Goal: Check status: Check status

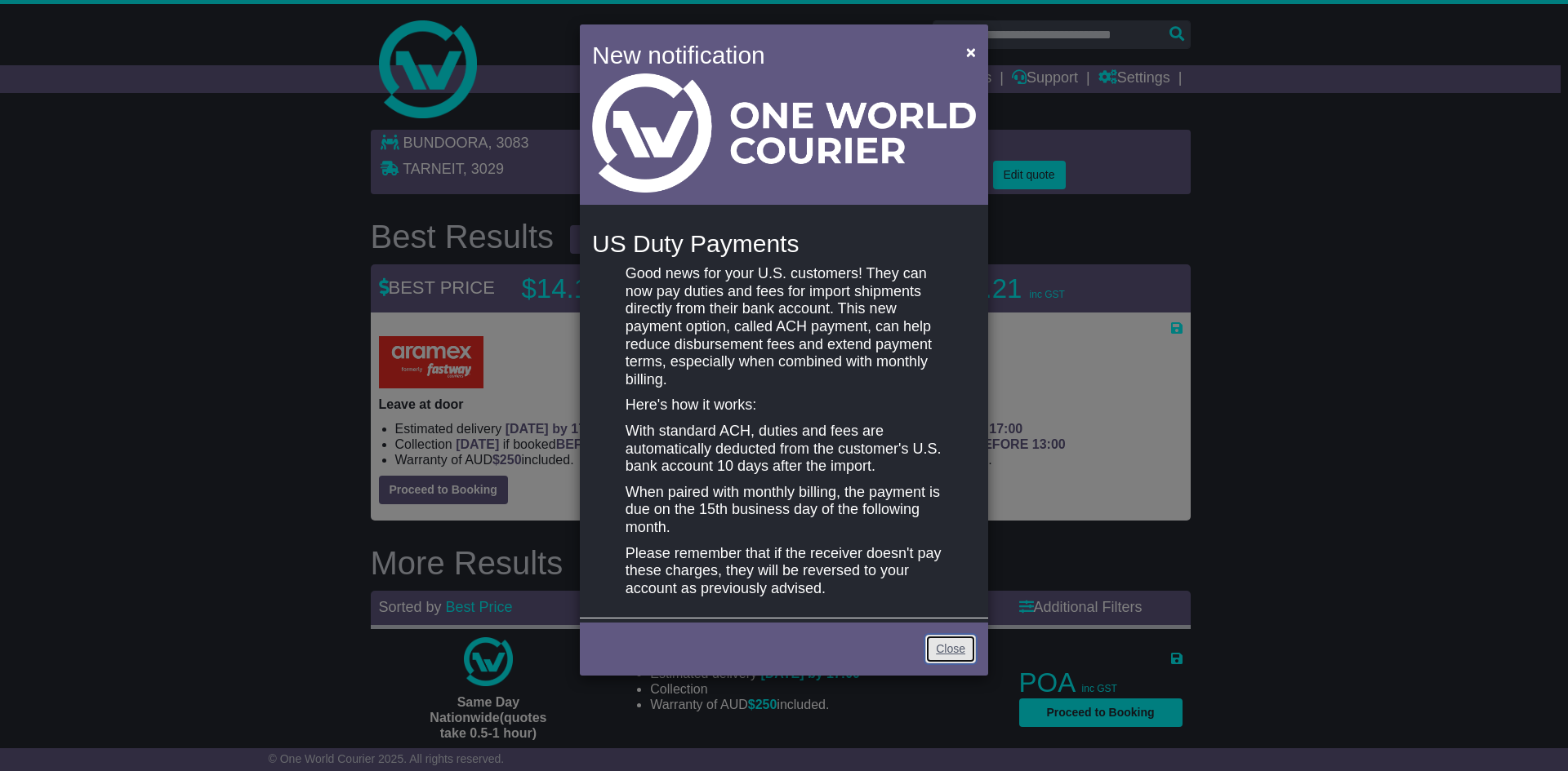
click at [944, 652] on link "Close" at bounding box center [951, 649] width 50 height 28
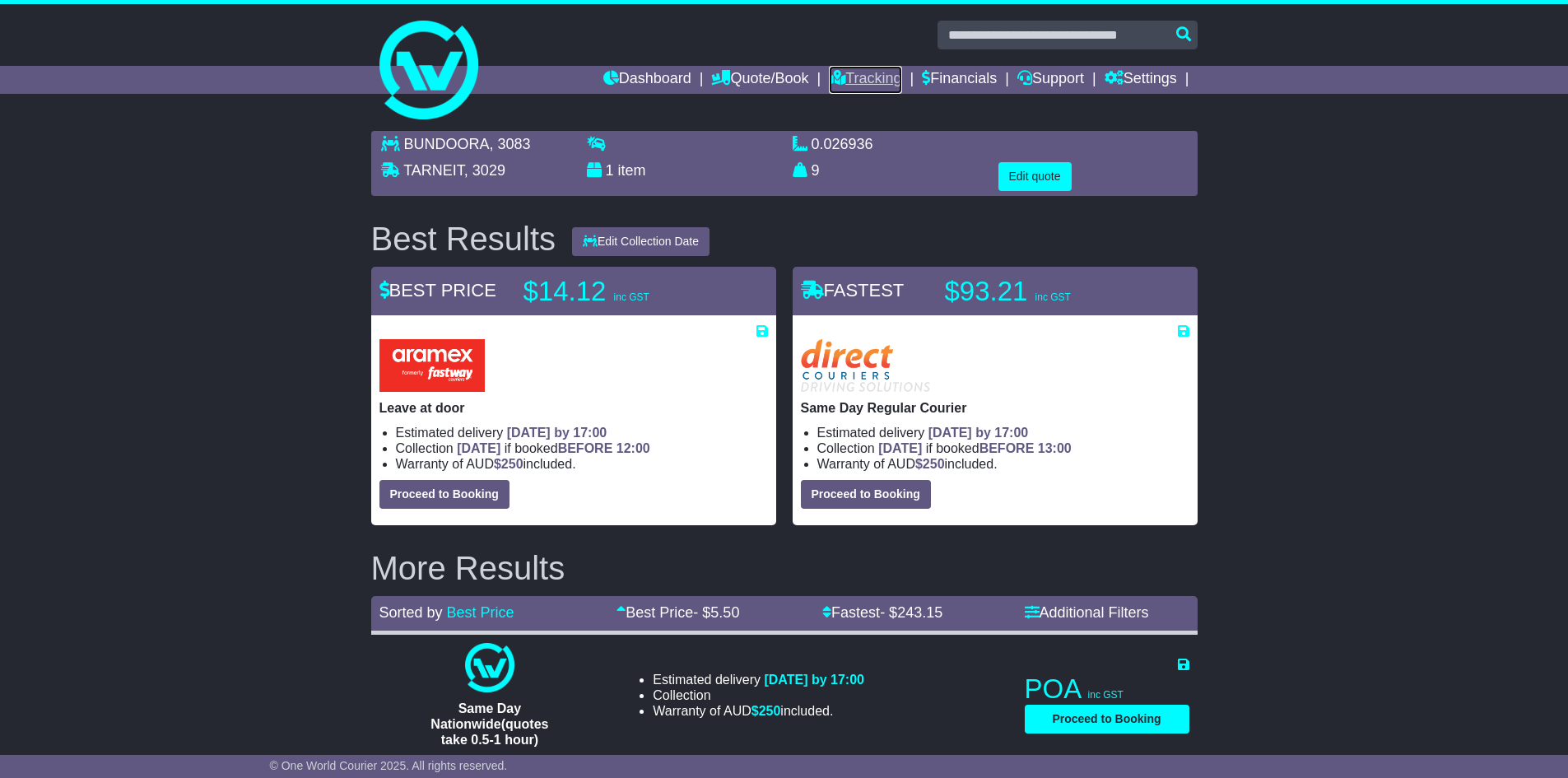
click at [867, 74] on link "Tracking" at bounding box center [866, 79] width 72 height 28
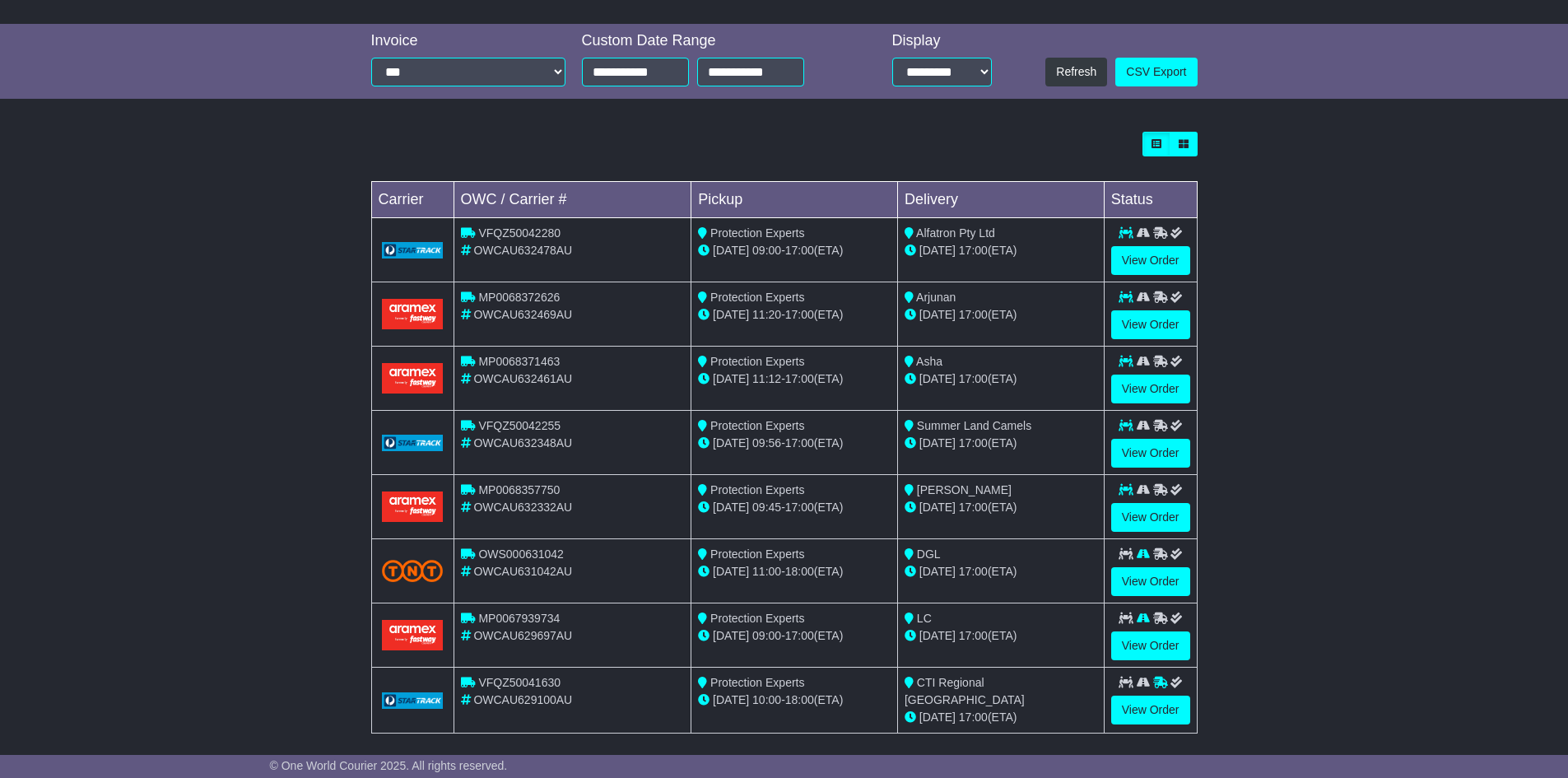
scroll to position [367, 0]
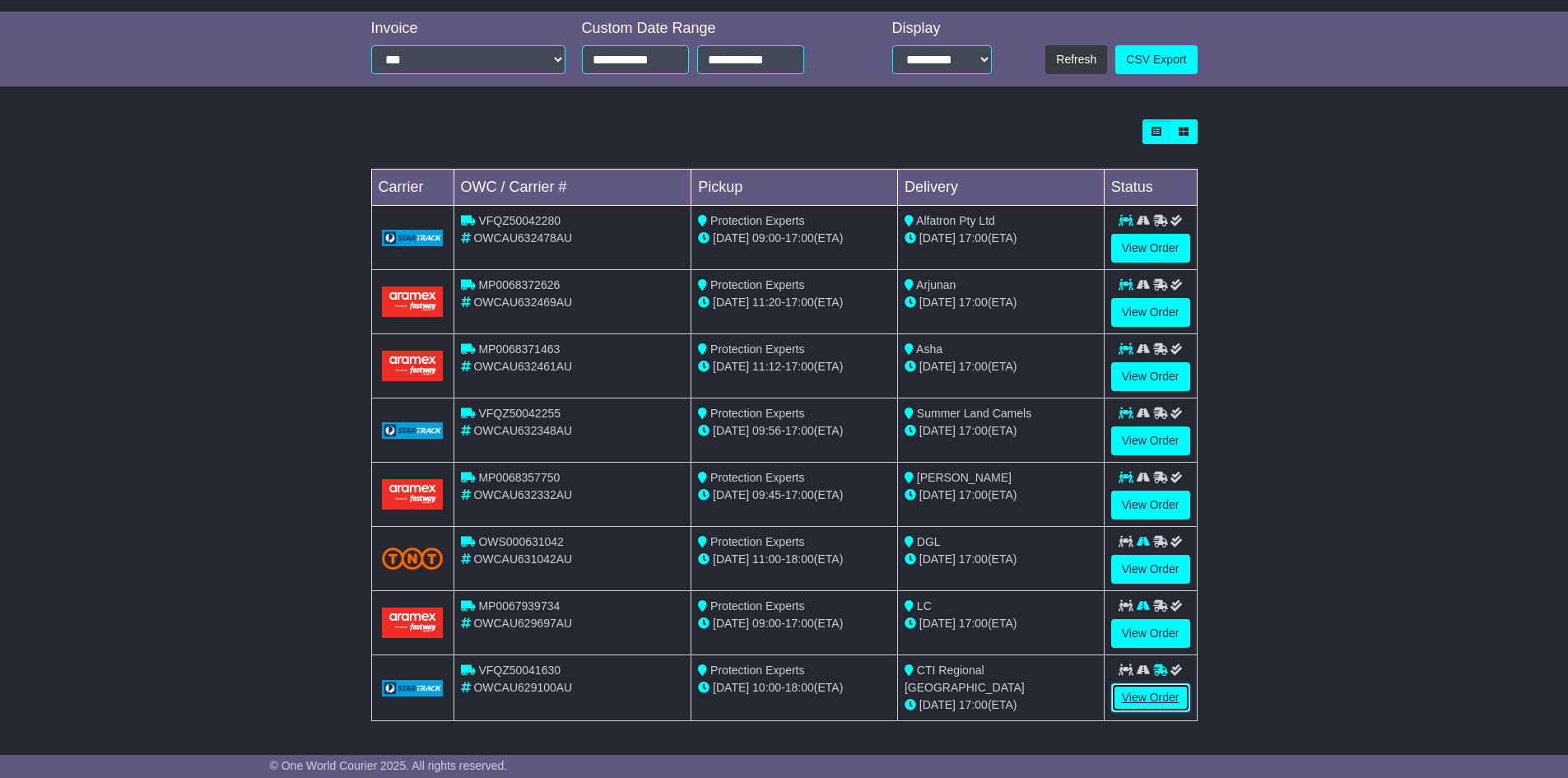
click at [1165, 692] on link "View Order" at bounding box center [1151, 697] width 79 height 28
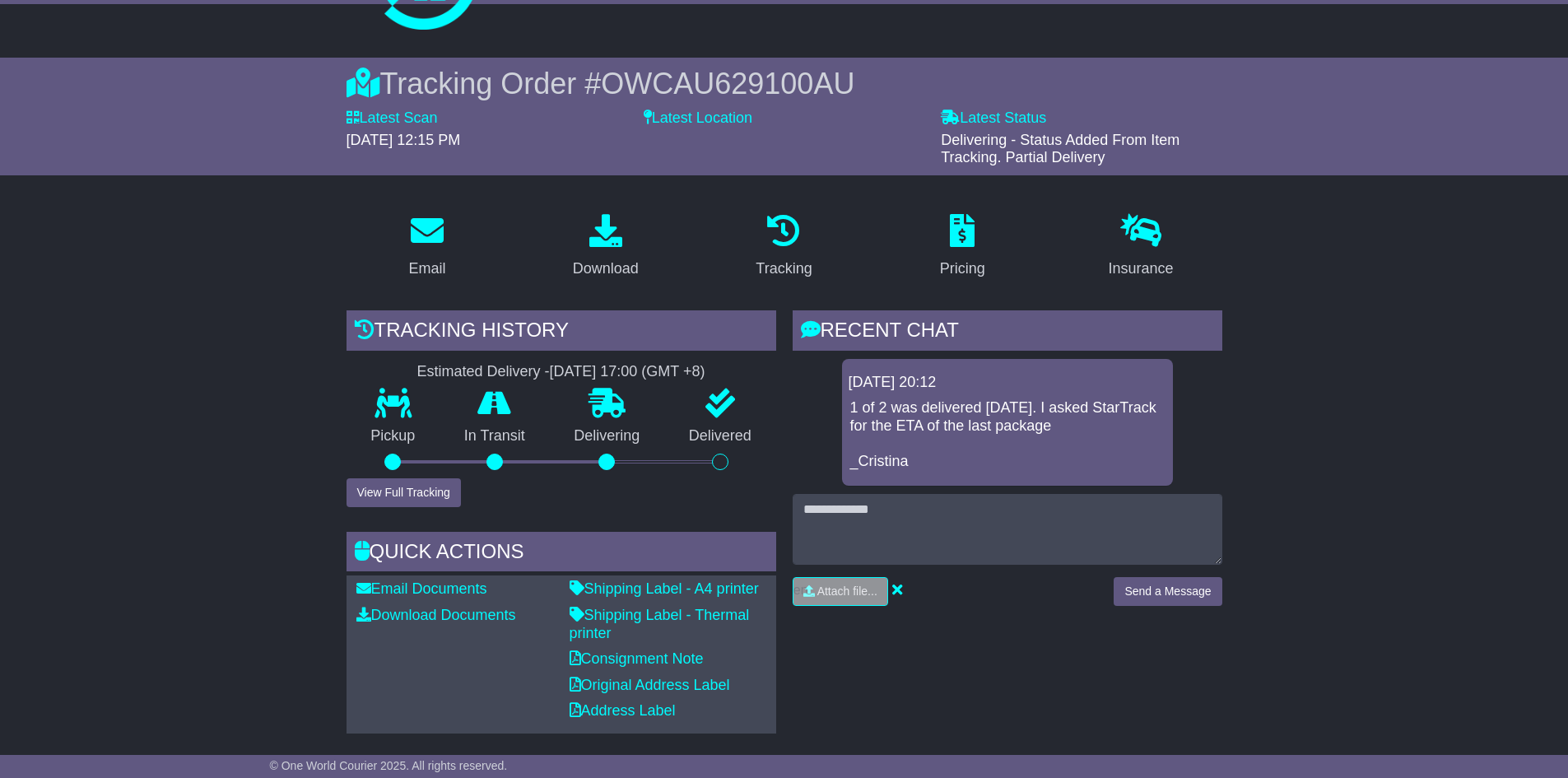
scroll to position [165, 0]
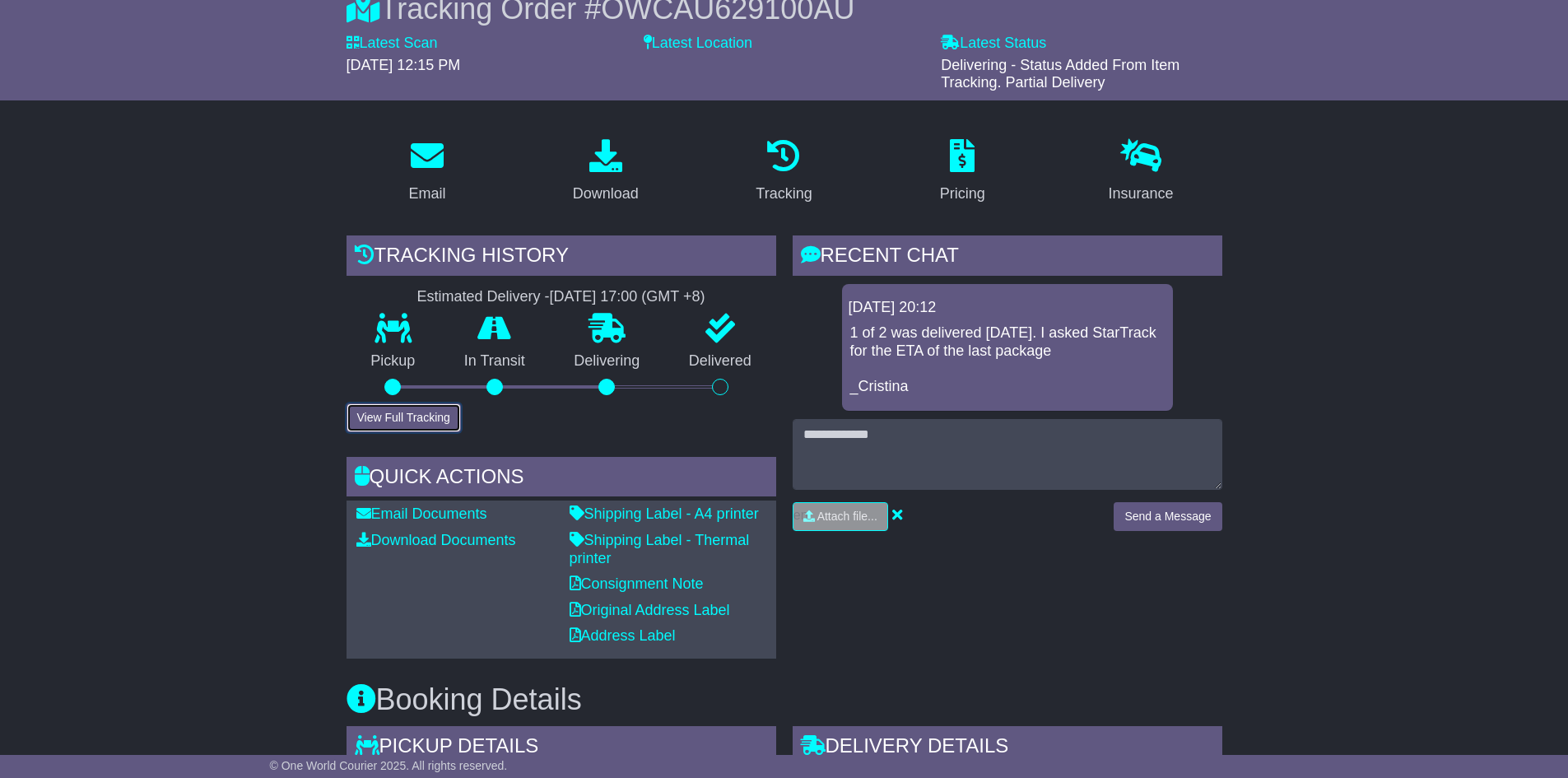
click at [415, 413] on button "View Full Tracking" at bounding box center [403, 417] width 114 height 28
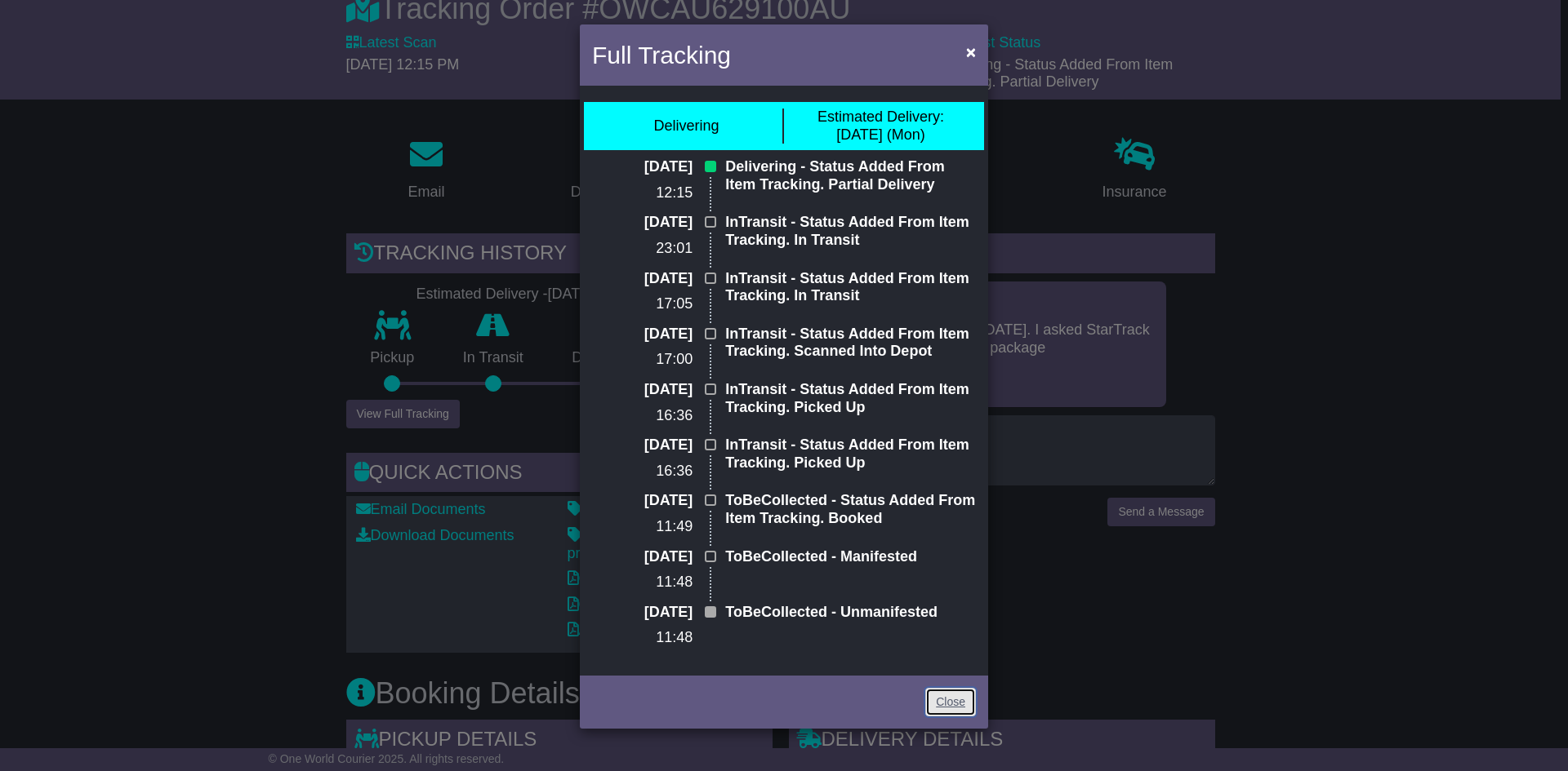
click at [966, 700] on link "Close" at bounding box center [951, 701] width 50 height 28
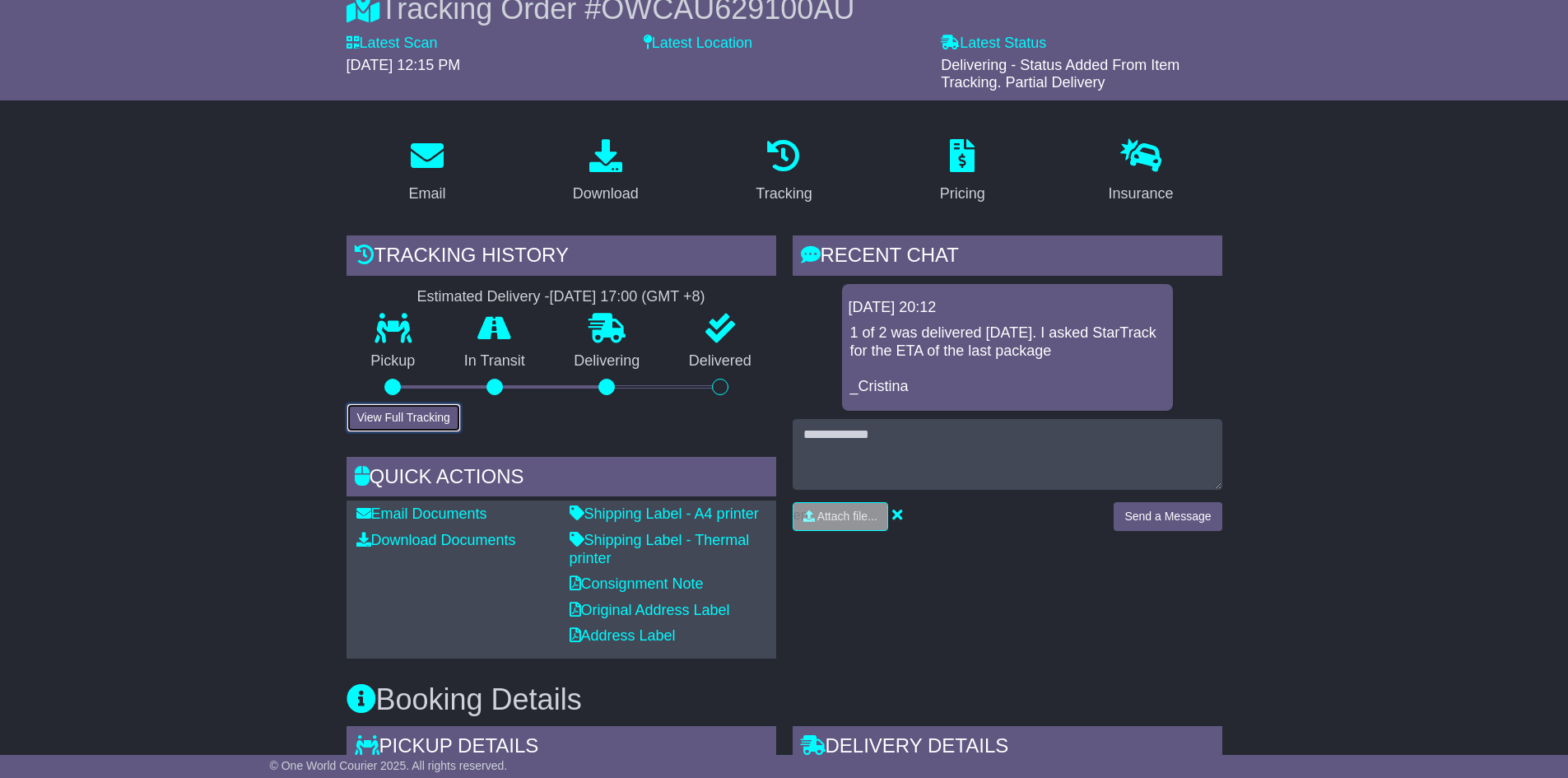
scroll to position [0, 0]
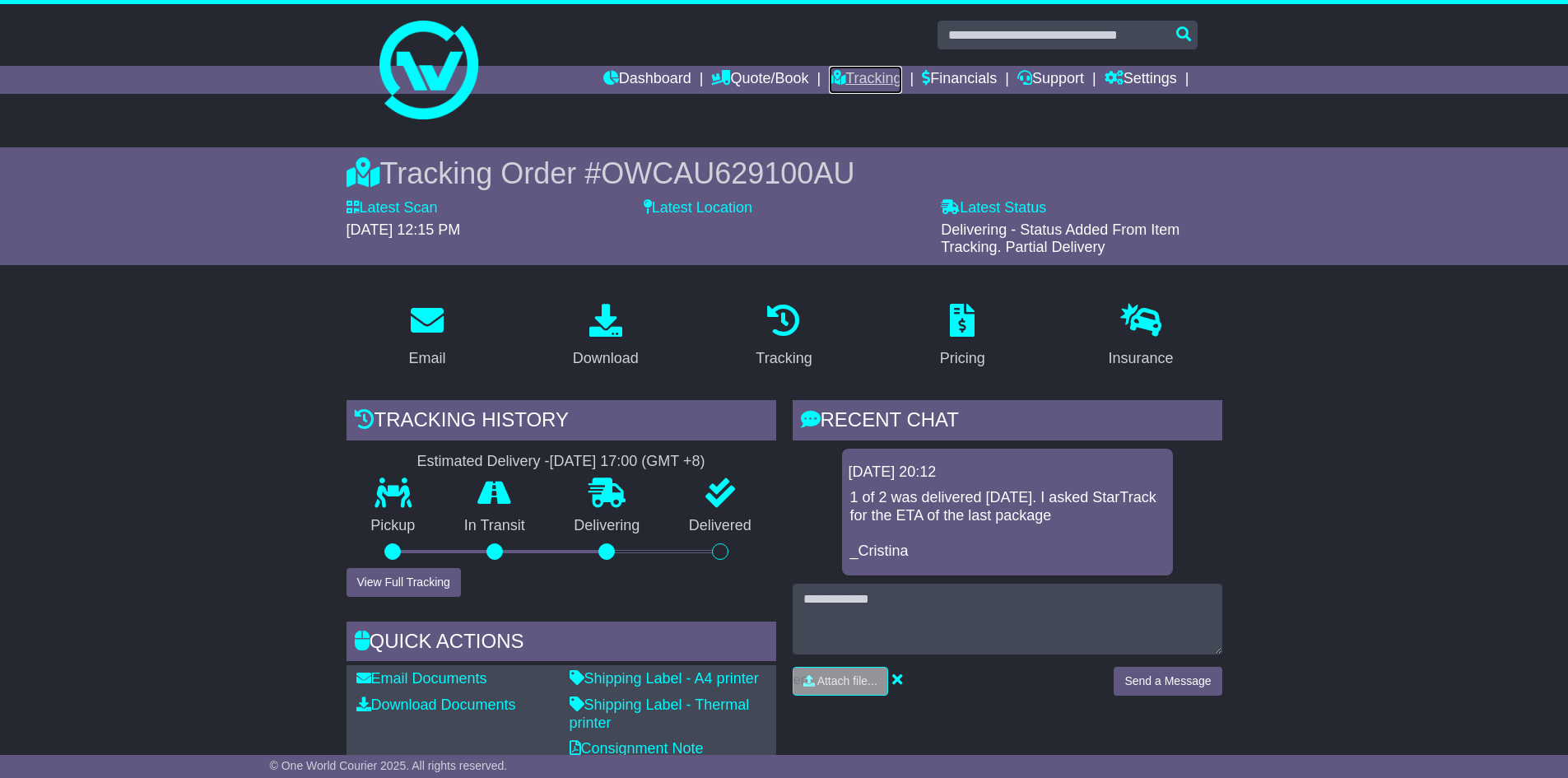
click at [867, 83] on link "Tracking" at bounding box center [866, 79] width 72 height 28
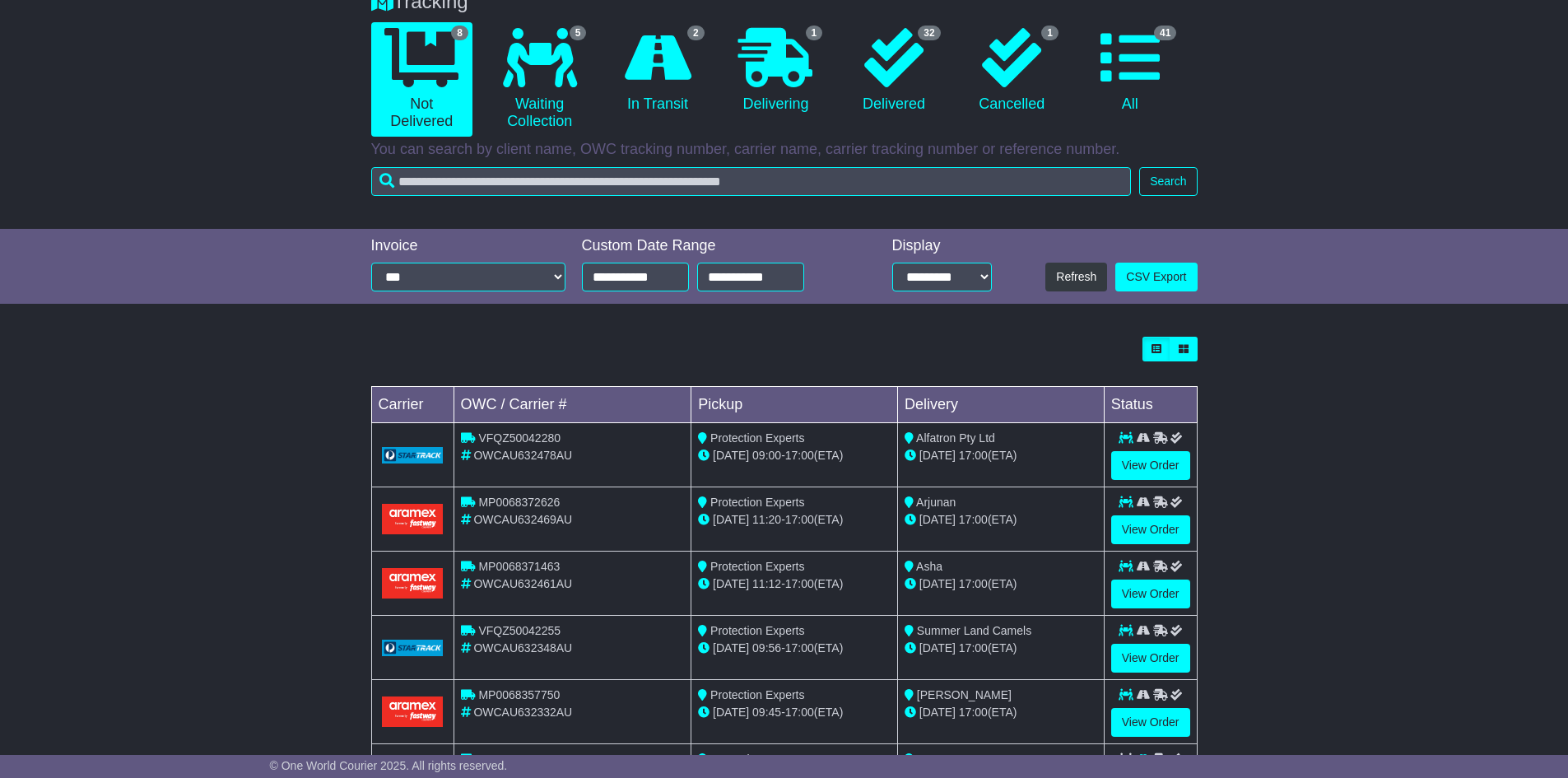
scroll to position [329, 0]
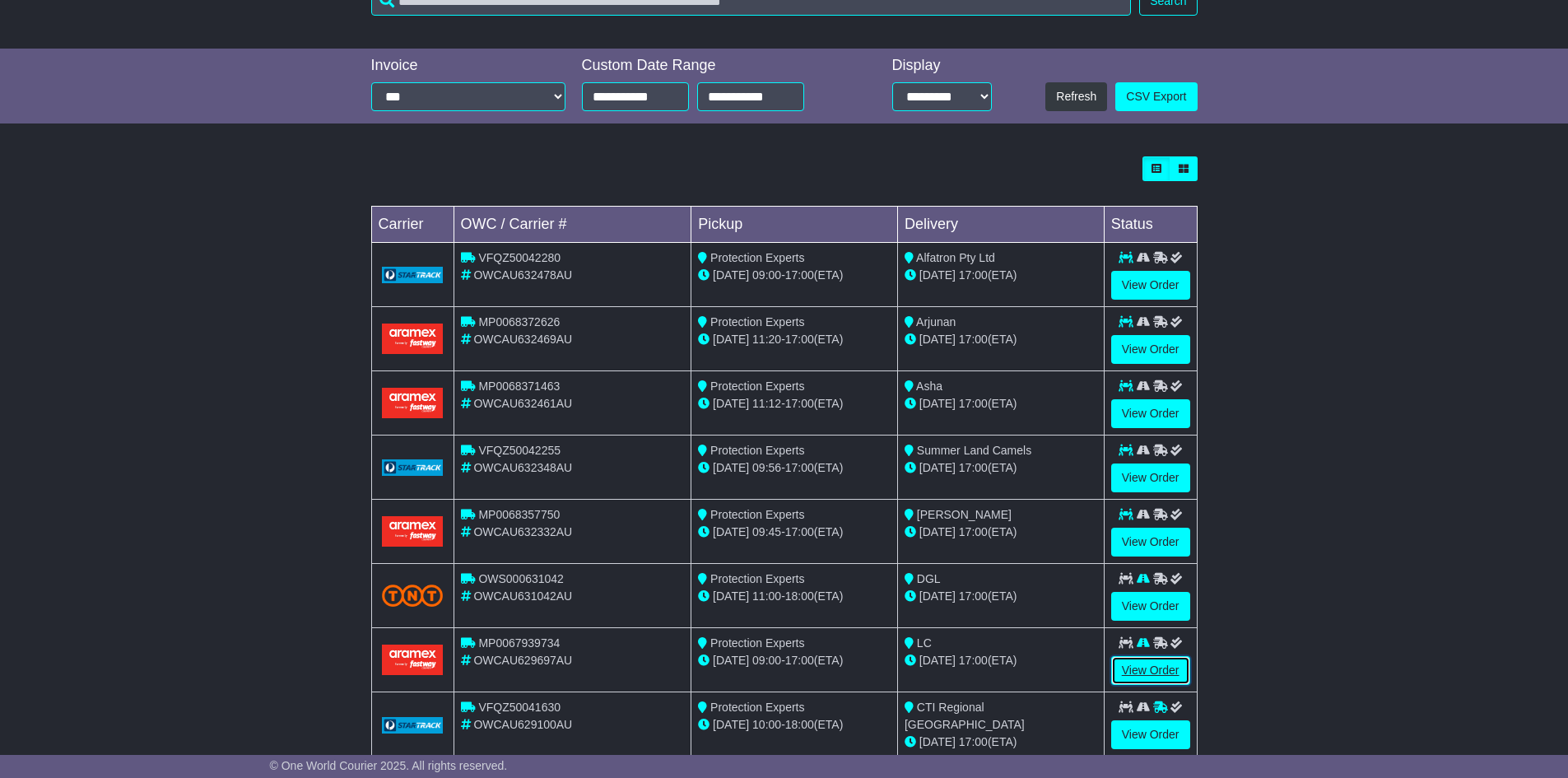
click at [1165, 669] on link "View Order" at bounding box center [1151, 670] width 79 height 28
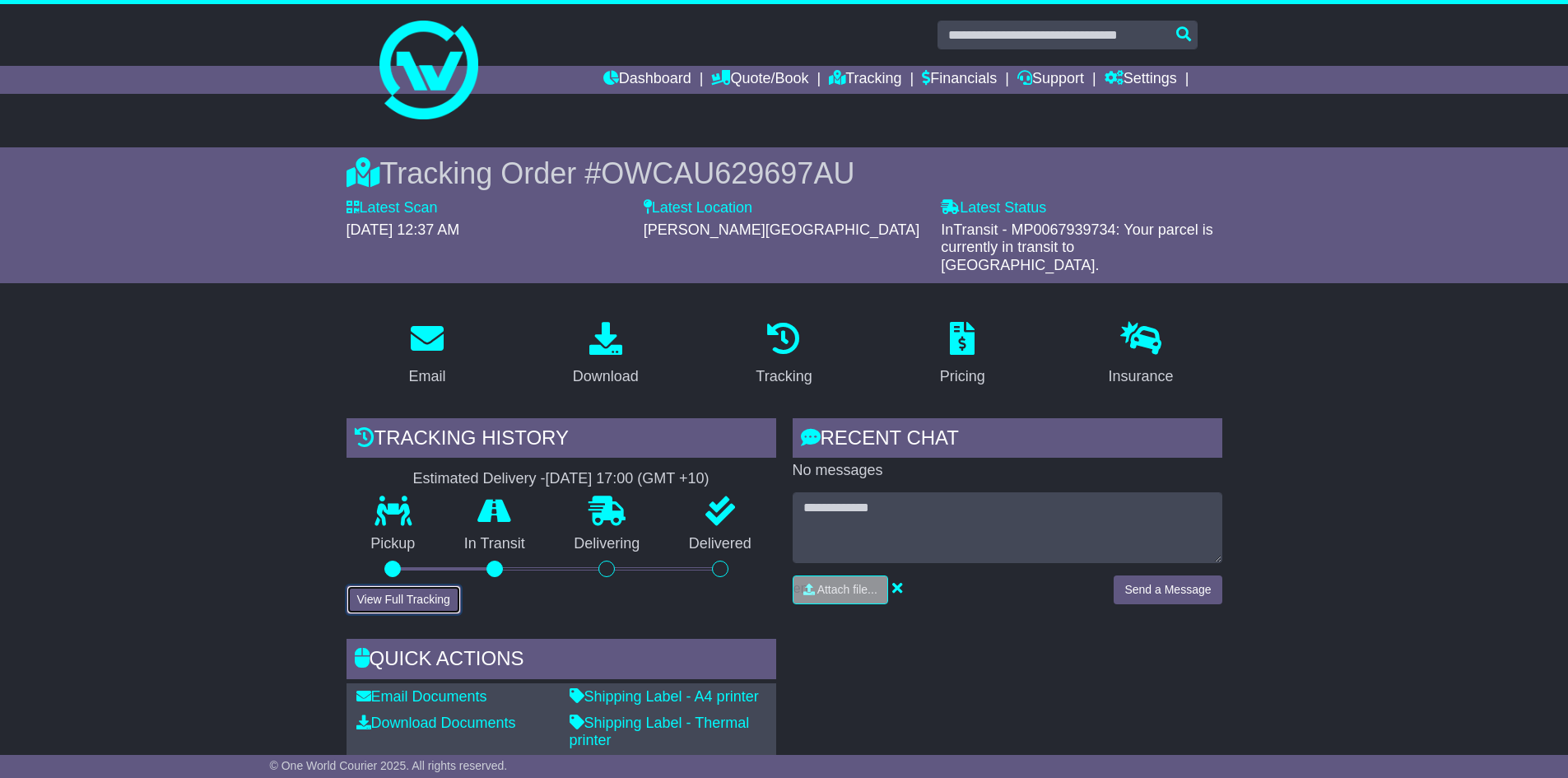
click at [398, 585] on button "View Full Tracking" at bounding box center [403, 599] width 114 height 28
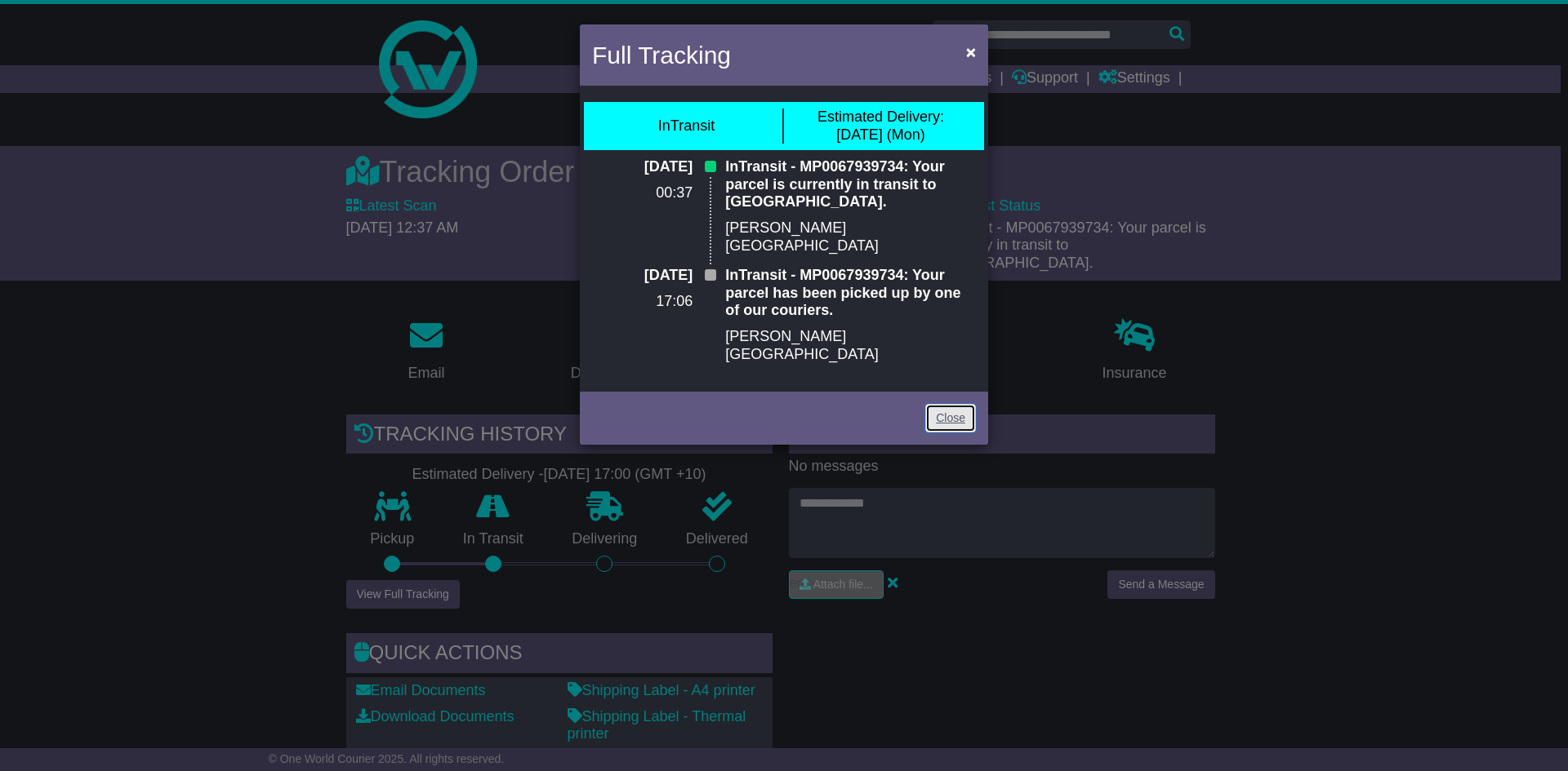
click at [956, 404] on link "Close" at bounding box center [951, 417] width 50 height 28
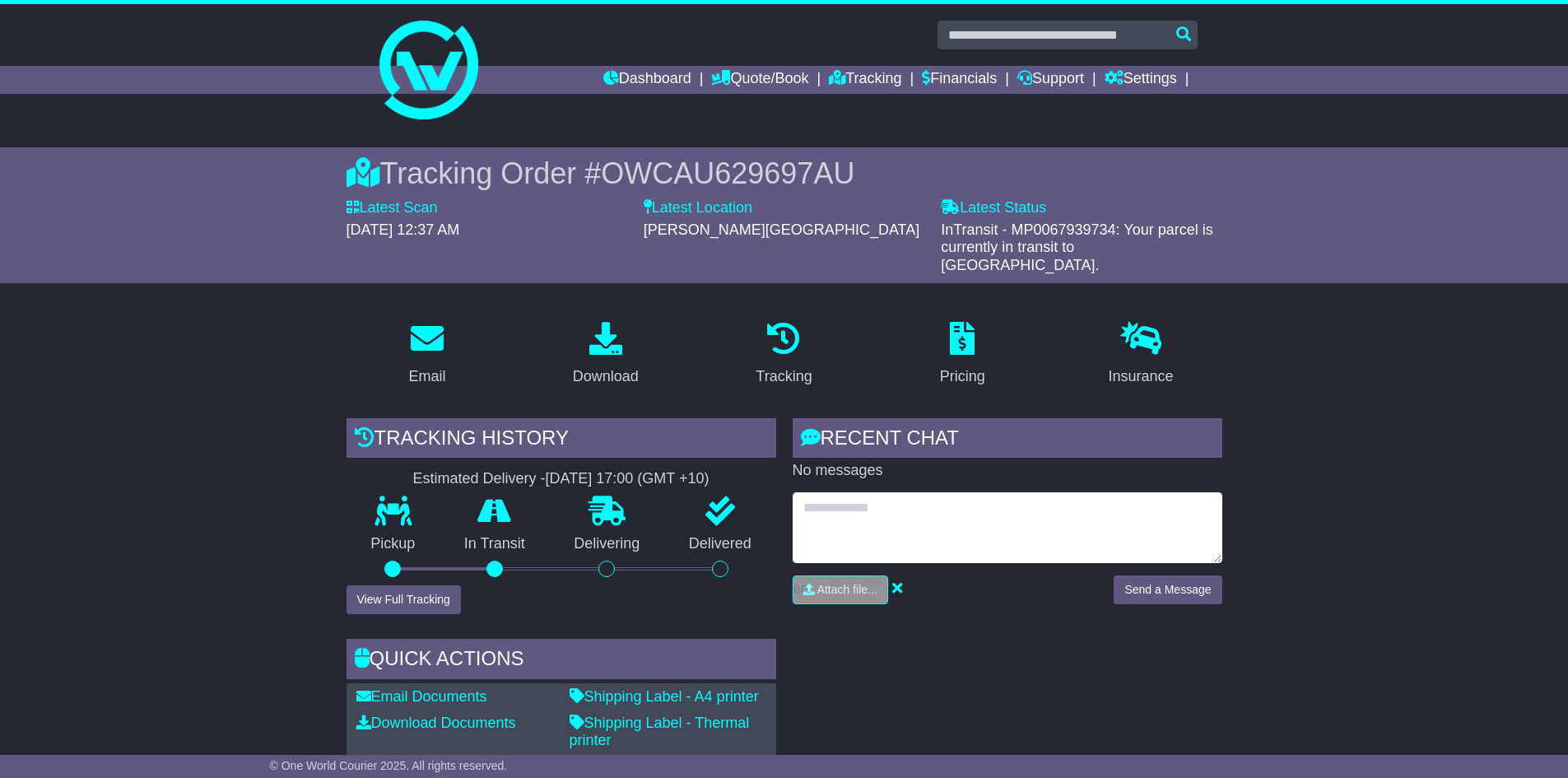
click at [861, 511] on textarea at bounding box center [1008, 528] width 430 height 70
type textarea "**********"
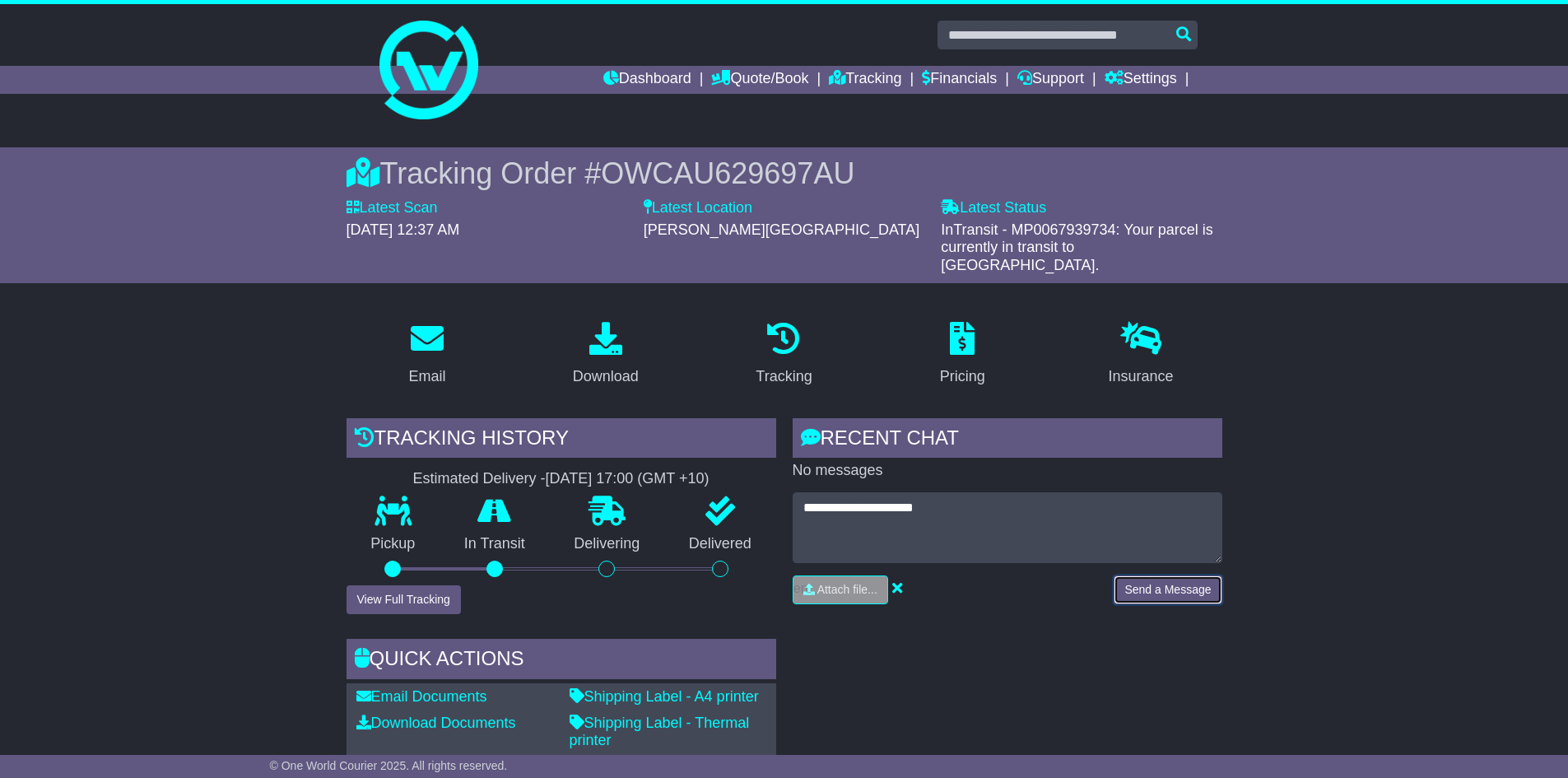
click at [1168, 576] on button "Send a Message" at bounding box center [1167, 589] width 107 height 28
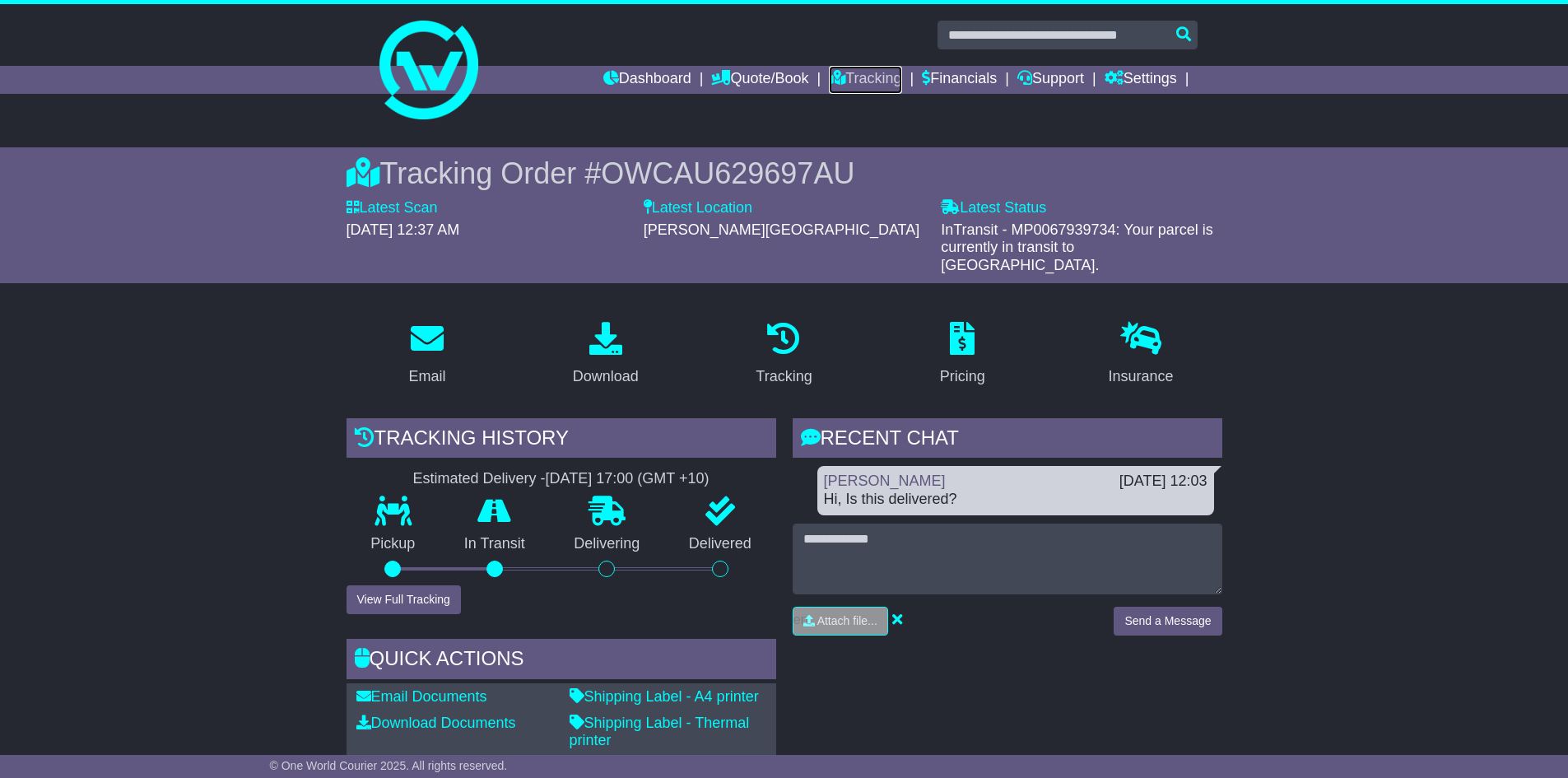
drag, startPoint x: 877, startPoint y: 74, endPoint x: 861, endPoint y: 123, distance: 51.5
click at [879, 75] on link "Tracking" at bounding box center [866, 79] width 72 height 28
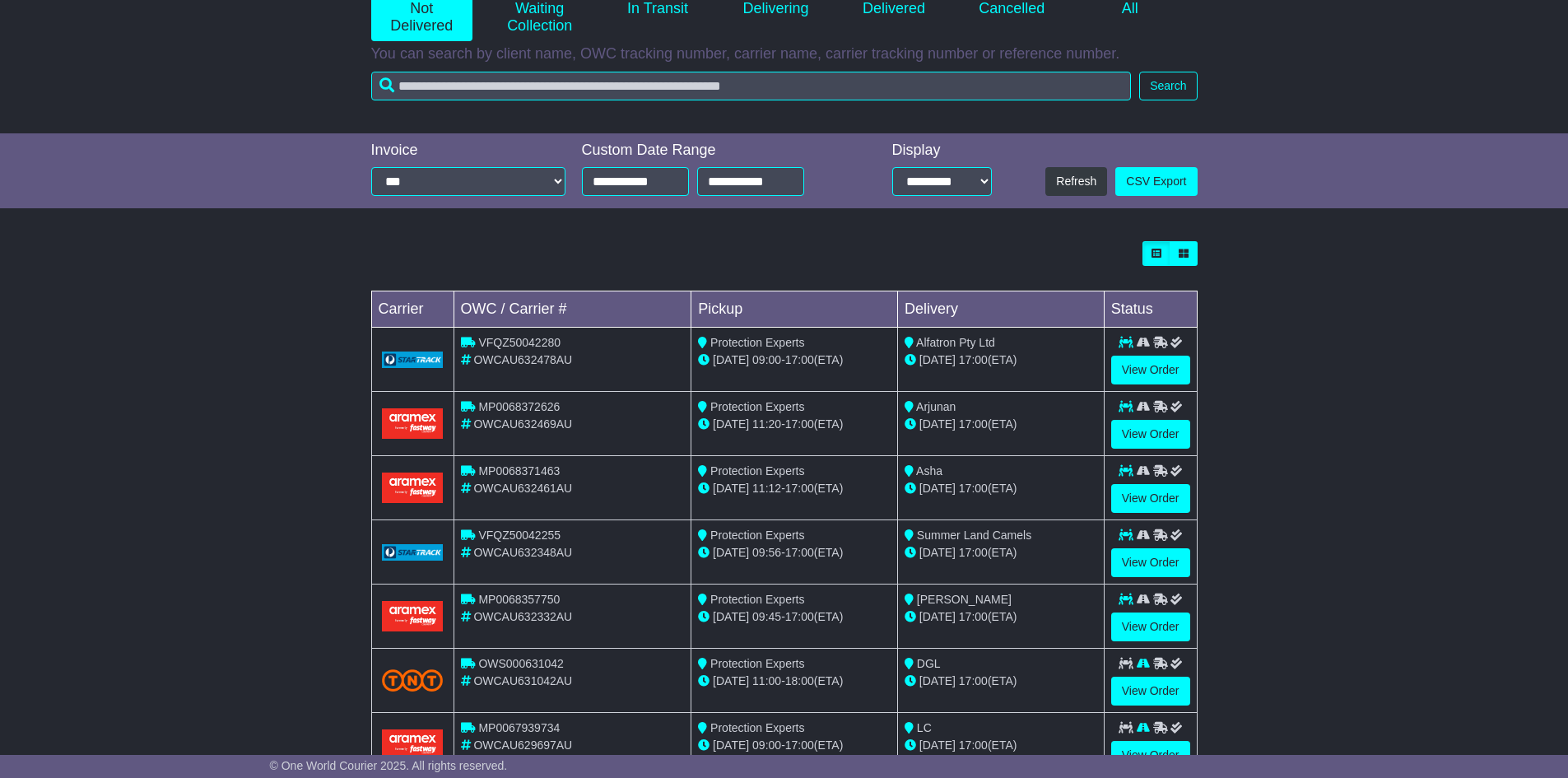
scroll to position [367, 0]
